Goal: Navigation & Orientation: Find specific page/section

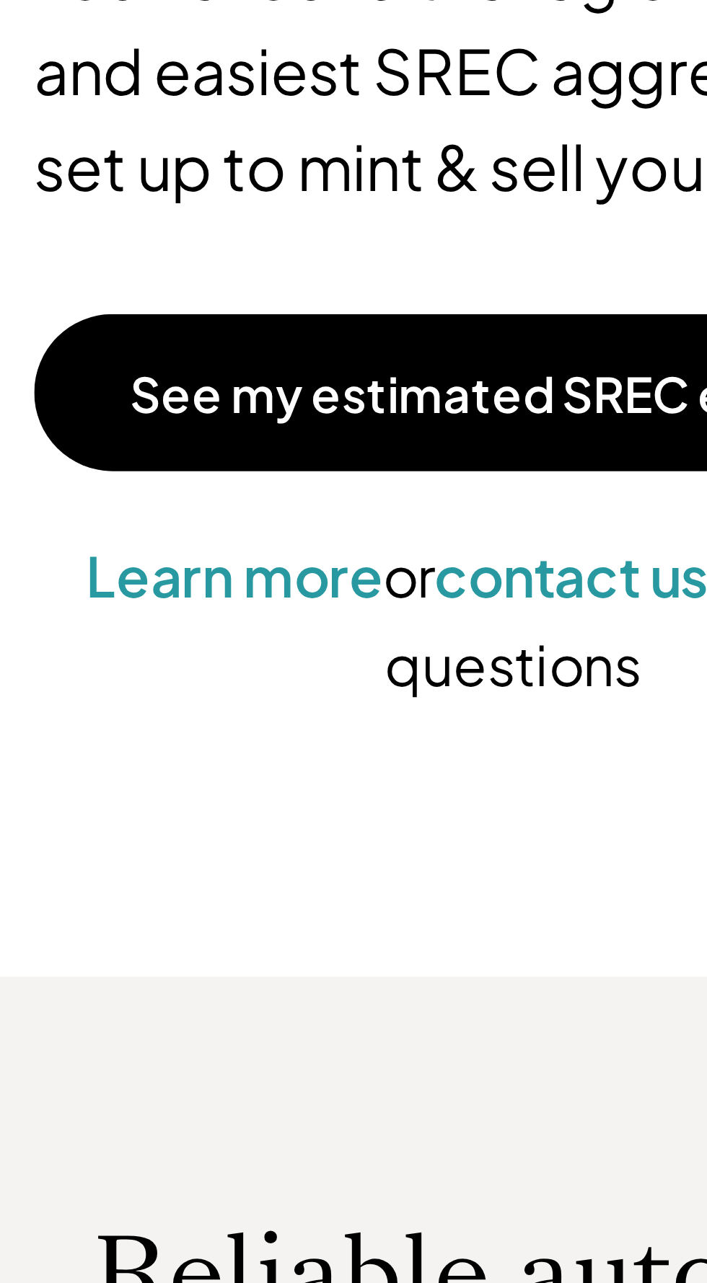
scroll to position [198, 0]
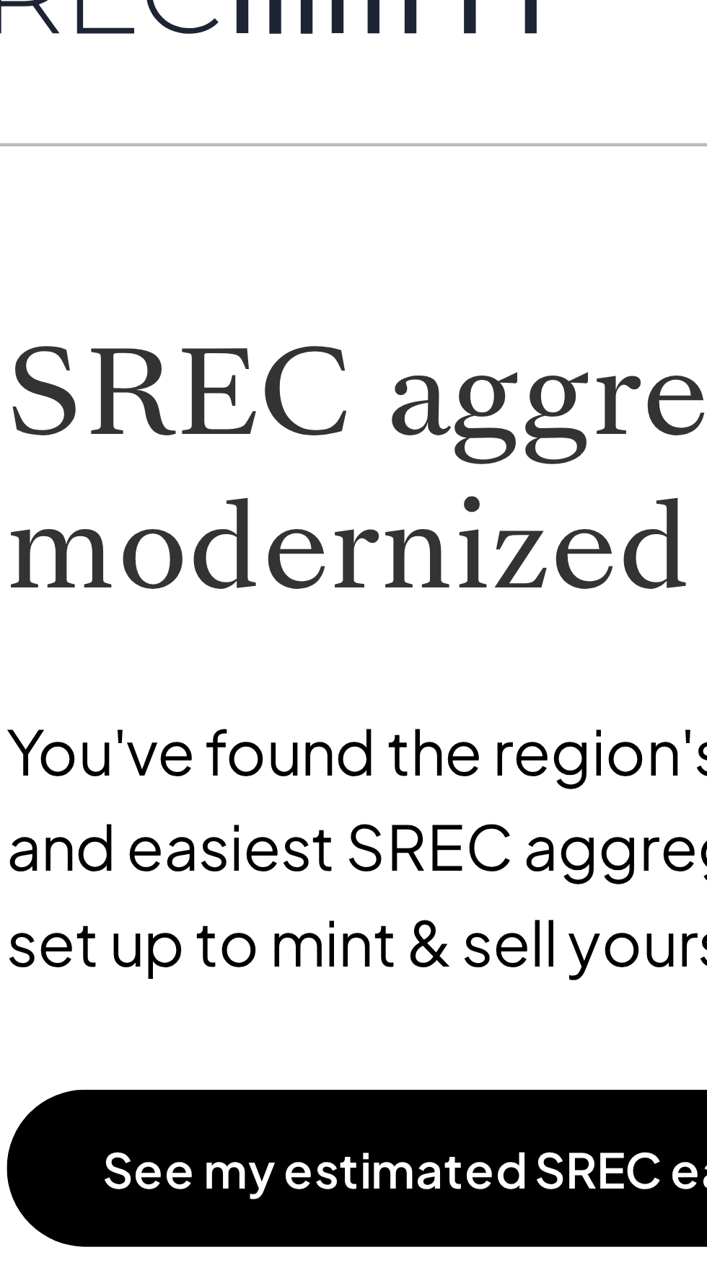
click at [149, 97] on h1 "SREC aggregation, modernized for you." at bounding box center [156, 99] width 264 height 65
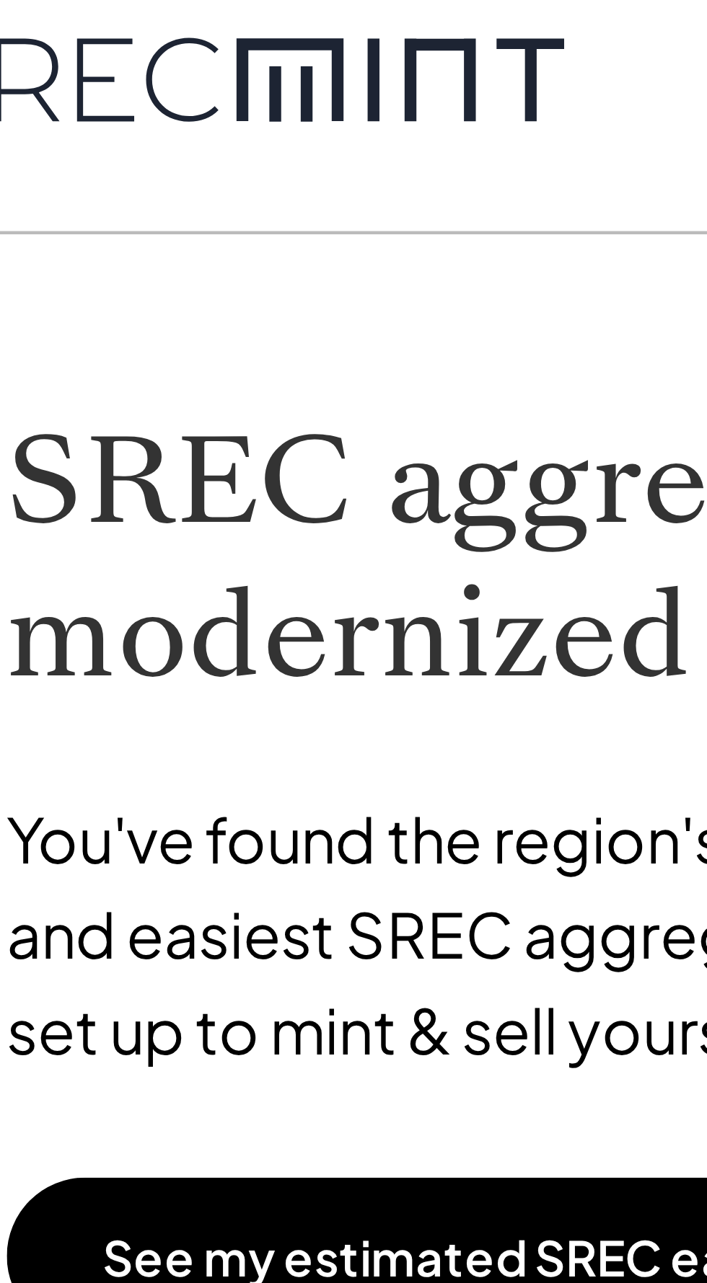
scroll to position [0, 0]
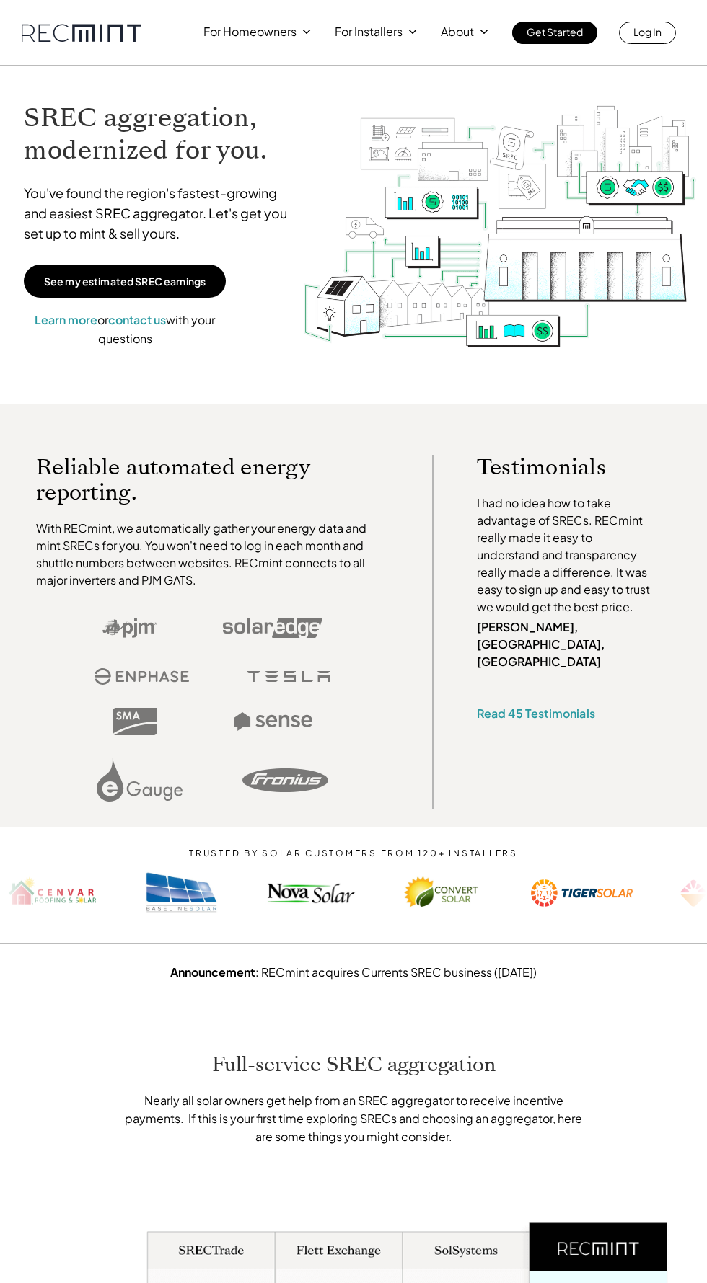
click at [371, 56] on div "For Homeowners For Installers About Get Started Log In" at bounding box center [353, 33] width 707 height 66
click at [312, 32] on div "For Homeowners For Installers About Get Started Log In" at bounding box center [439, 33] width 472 height 22
click at [395, 98] on img at bounding box center [499, 231] width 395 height 317
click at [269, 73] on div "SREC aggregation, modernized for you. You've found the region's fastest-growing…" at bounding box center [353, 235] width 707 height 339
click at [531, 40] on p "Get Started" at bounding box center [554, 32] width 56 height 20
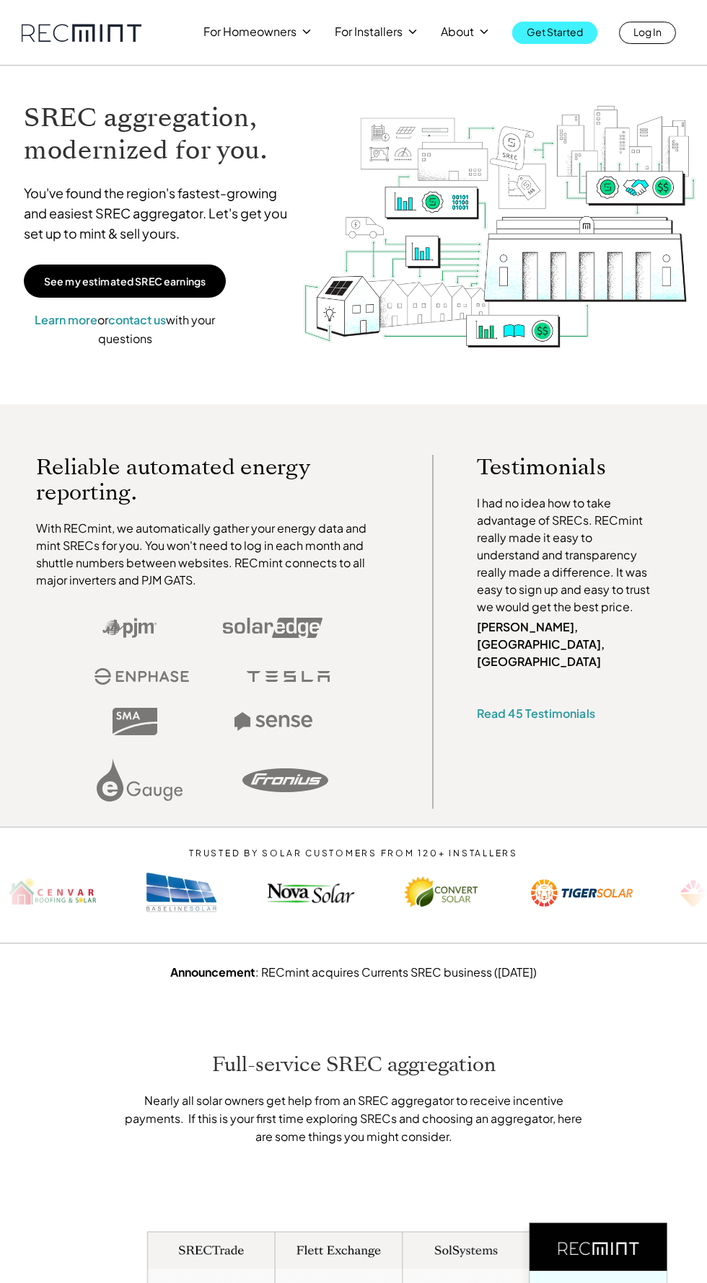
click at [579, 40] on p "Get Started" at bounding box center [554, 32] width 56 height 20
click at [390, 32] on p "For Installers" at bounding box center [369, 32] width 68 height 20
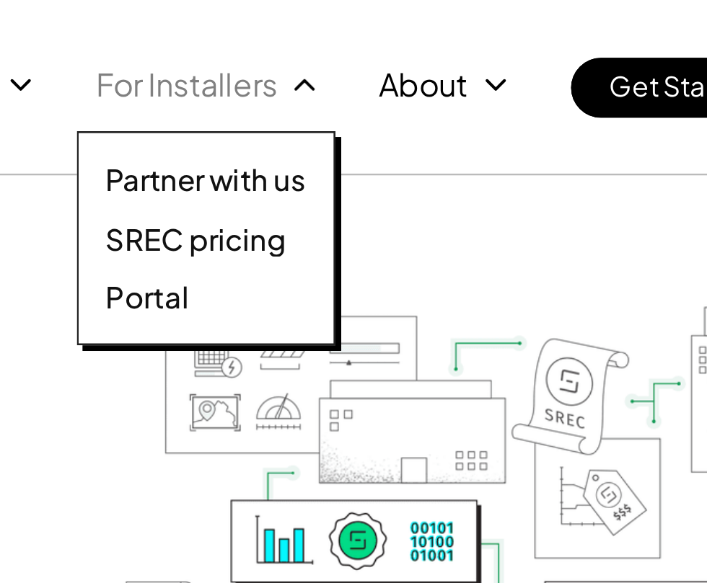
click at [372, 91] on p "SREC pricing" at bounding box center [371, 89] width 67 height 14
